Goal: Navigation & Orientation: Find specific page/section

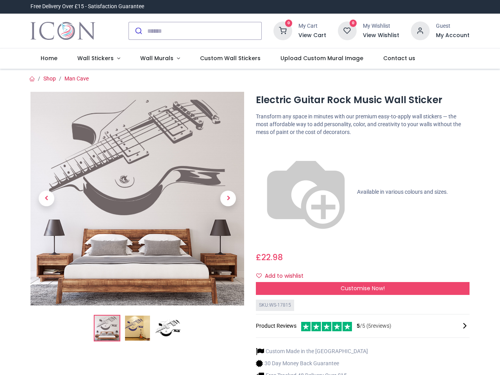
click at [250, 188] on div "Electric Guitar Rock Music Wall Sticker [URL][DOMAIN_NAME] [URL][DOMAIN_NAME] T…" at bounding box center [363, 260] width 226 height 336
click at [196, 31] on input "search" at bounding box center [204, 30] width 114 height 17
click at [205, 31] on input "search" at bounding box center [204, 30] width 114 height 17
click at [314, 36] on h6 "View Cart" at bounding box center [313, 36] width 28 height 8
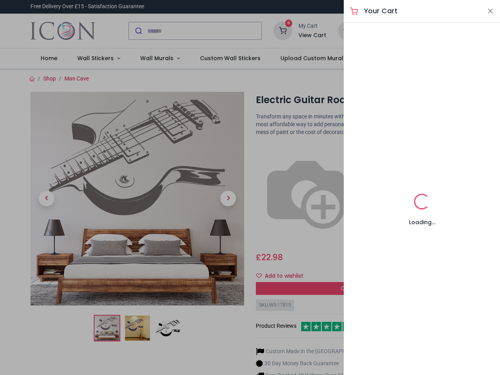
click at [421, 30] on div at bounding box center [250, 187] width 500 height 375
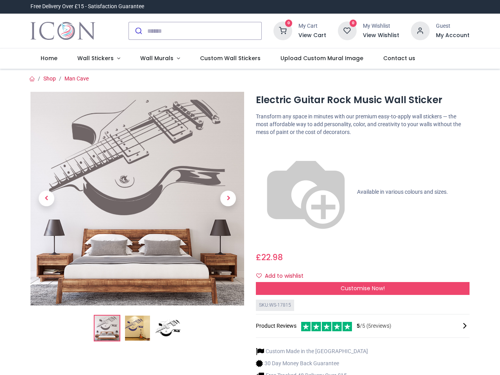
click at [453, 36] on h6 "My Account" at bounding box center [453, 36] width 34 height 8
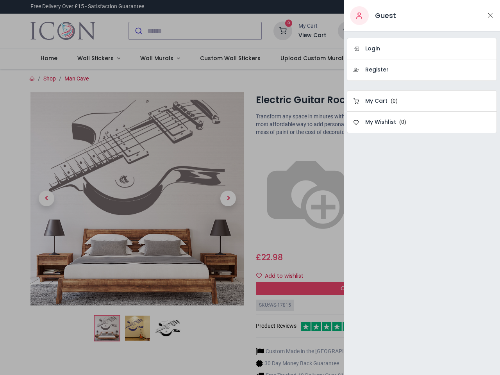
click at [97, 59] on div at bounding box center [250, 187] width 500 height 375
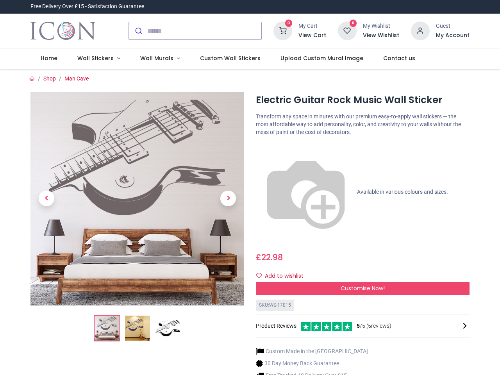
click at [157, 59] on span "Wall Murals" at bounding box center [156, 58] width 33 height 8
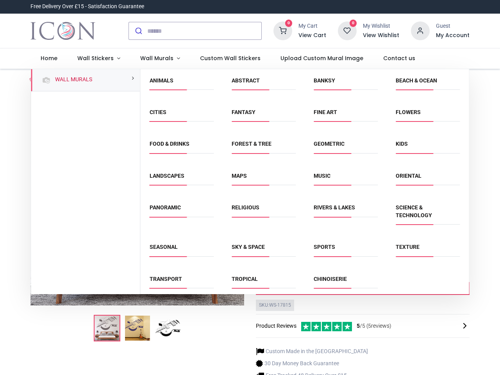
click at [249, 222] on div "Religious" at bounding box center [264, 215] width 82 height 39
